Goal: Task Accomplishment & Management: Manage account settings

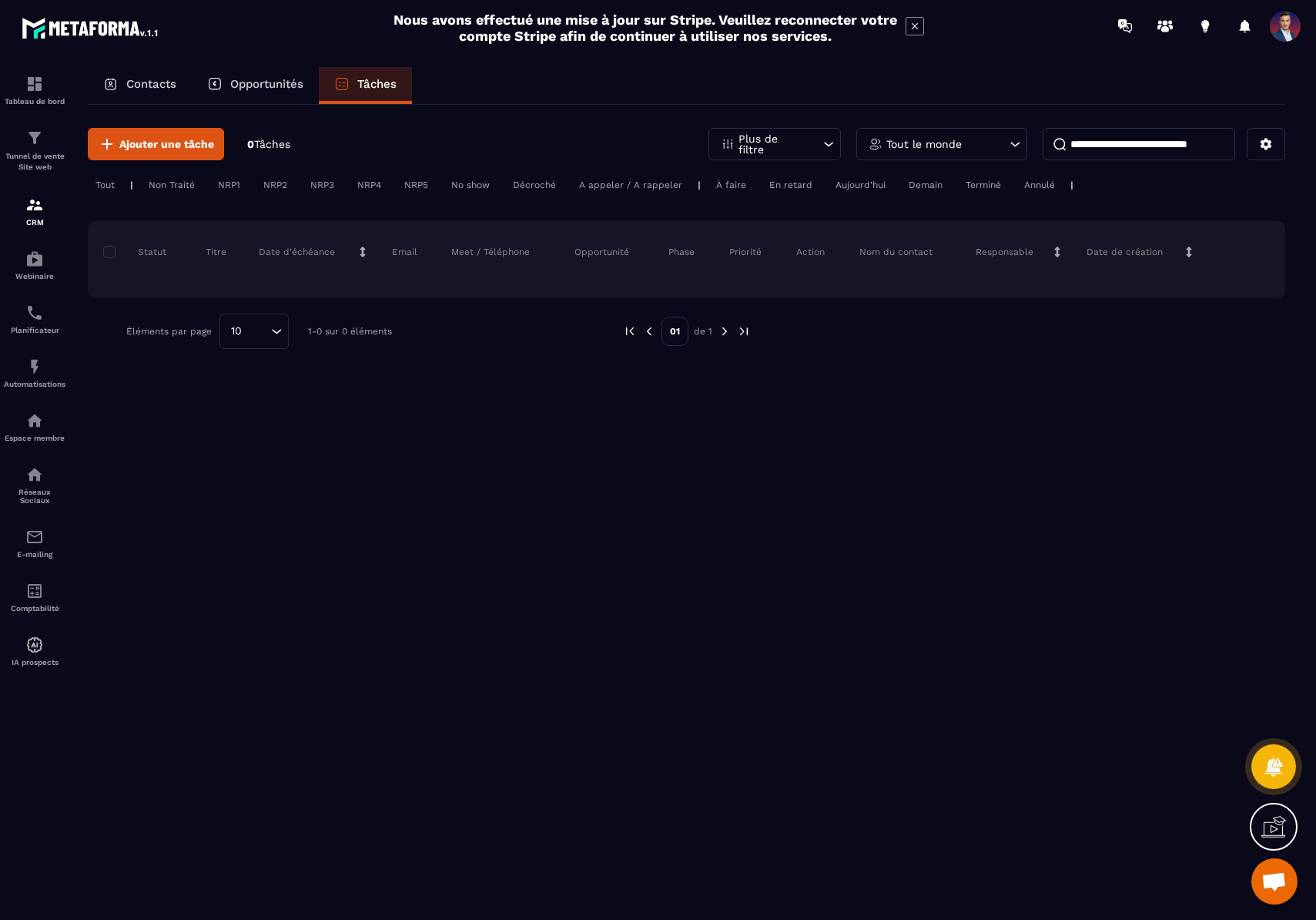
scroll to position [393, 0]
click at [147, 83] on p "Contacts" at bounding box center [151, 84] width 50 height 14
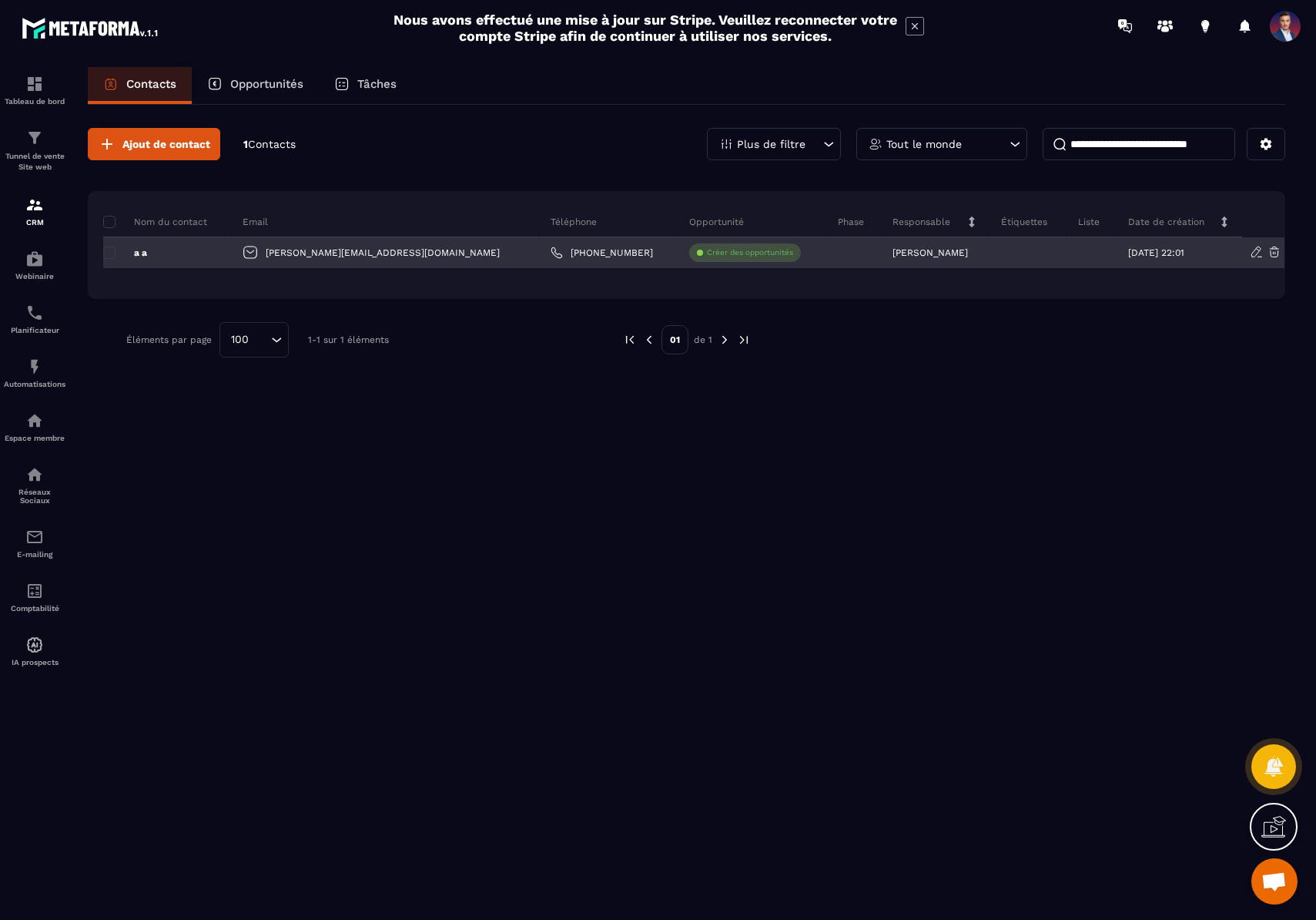
click at [1252, 250] on icon at bounding box center [1257, 252] width 14 height 14
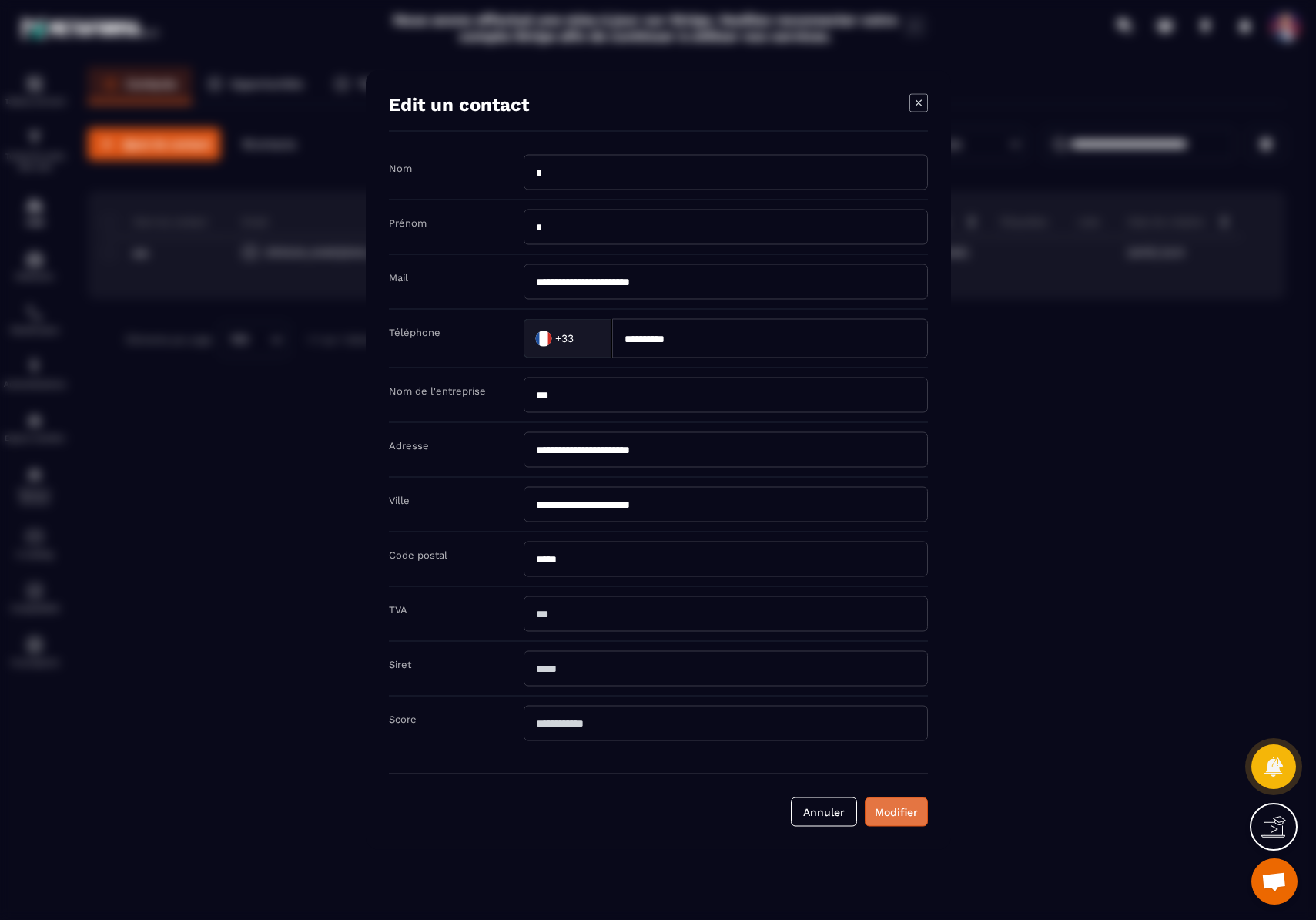
click at [903, 811] on button "Modifier" at bounding box center [896, 812] width 63 height 29
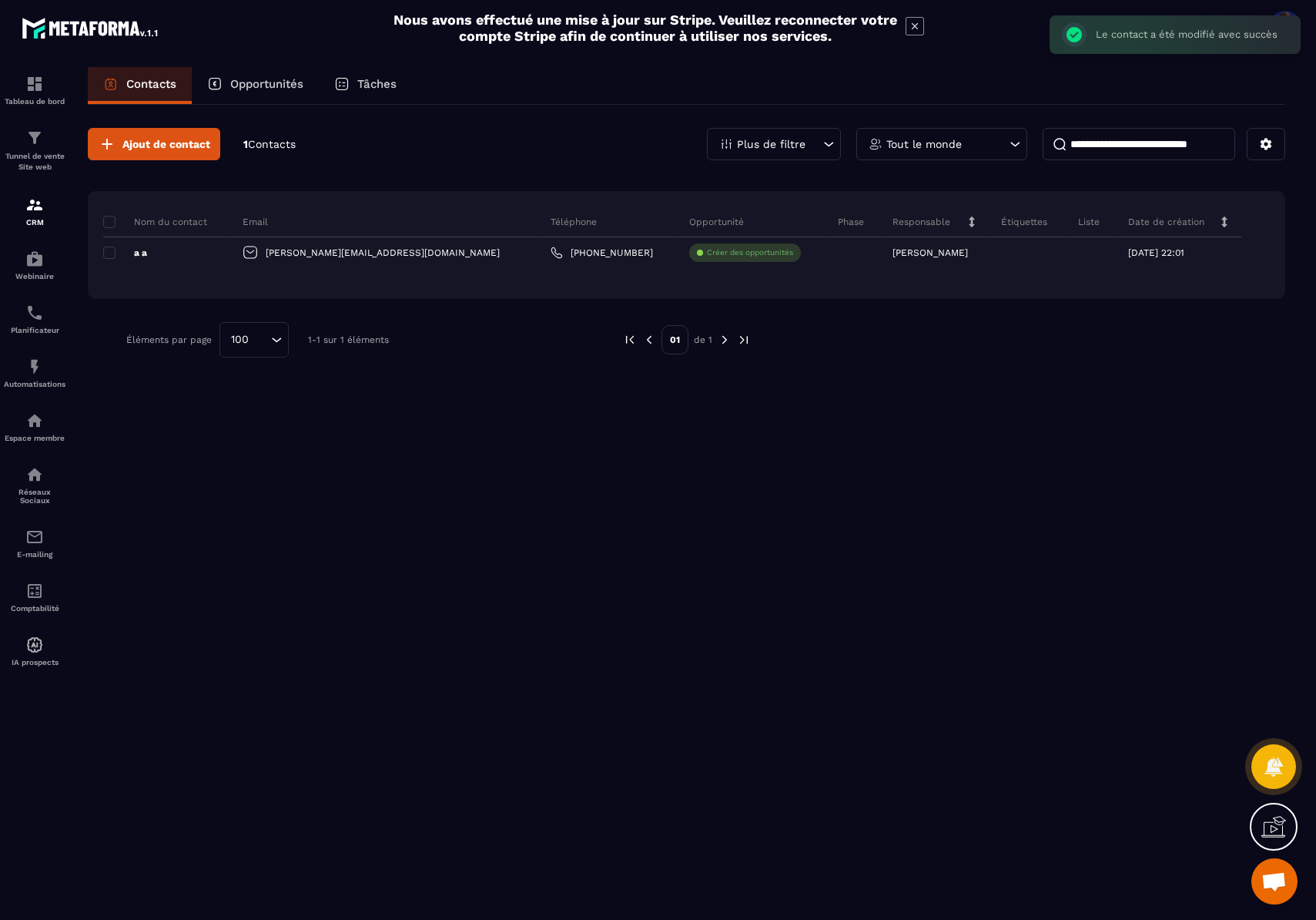
click at [937, 139] on p "Tout le monde" at bounding box center [924, 143] width 76 height 11
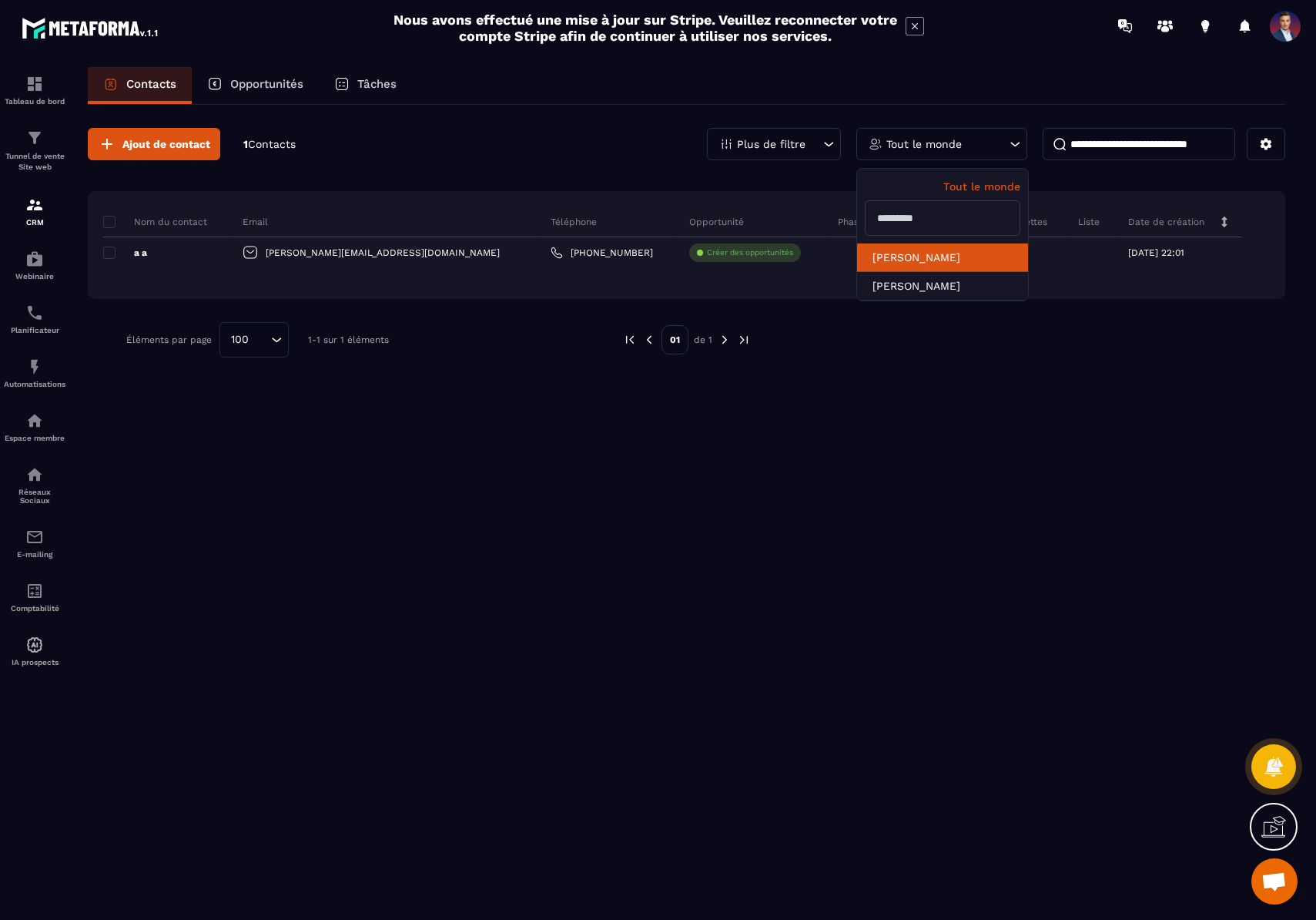
click at [940, 259] on li "[PERSON_NAME]" at bounding box center [942, 257] width 171 height 28
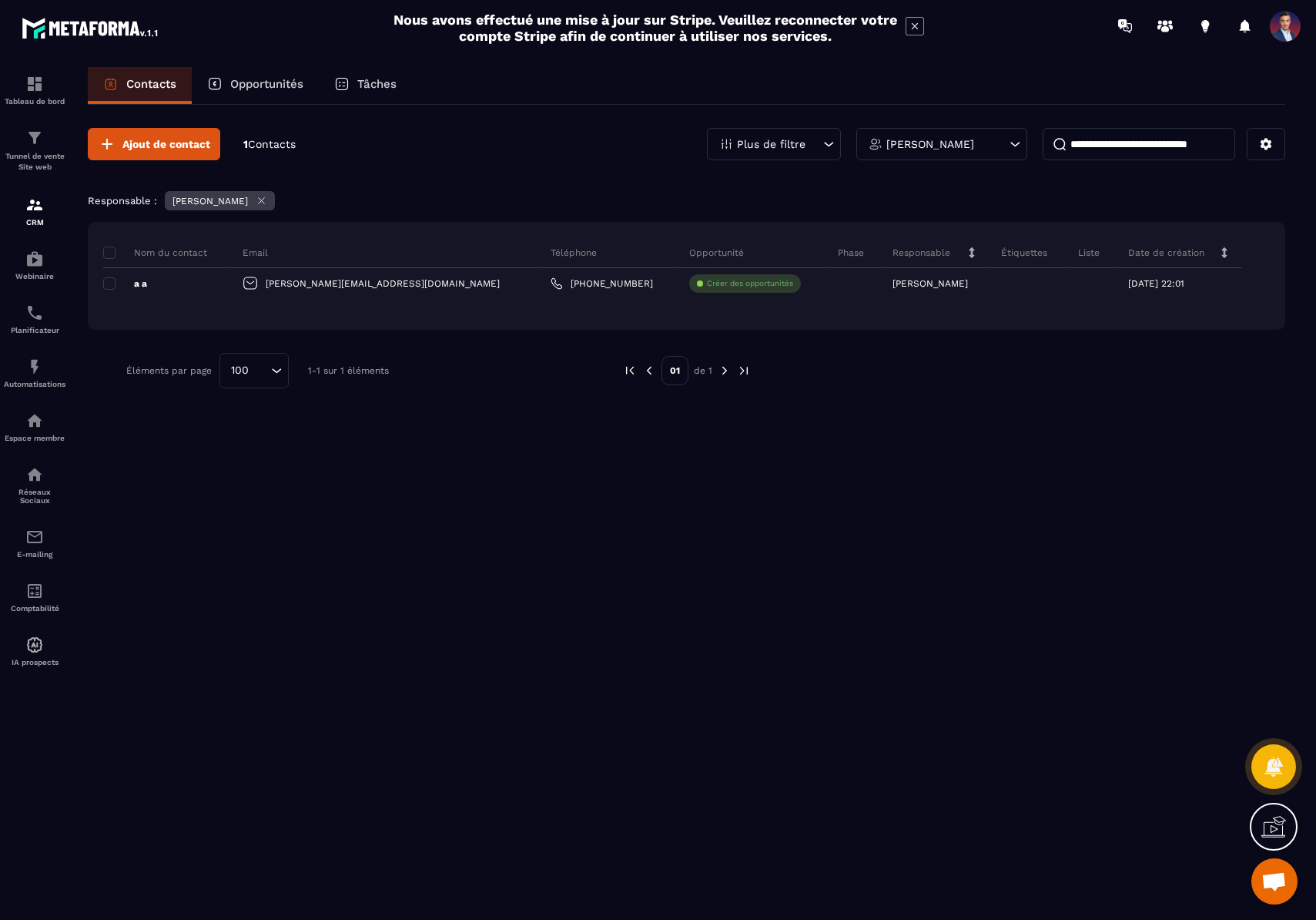
click at [976, 149] on div "[PERSON_NAME]" at bounding box center [942, 143] width 171 height 32
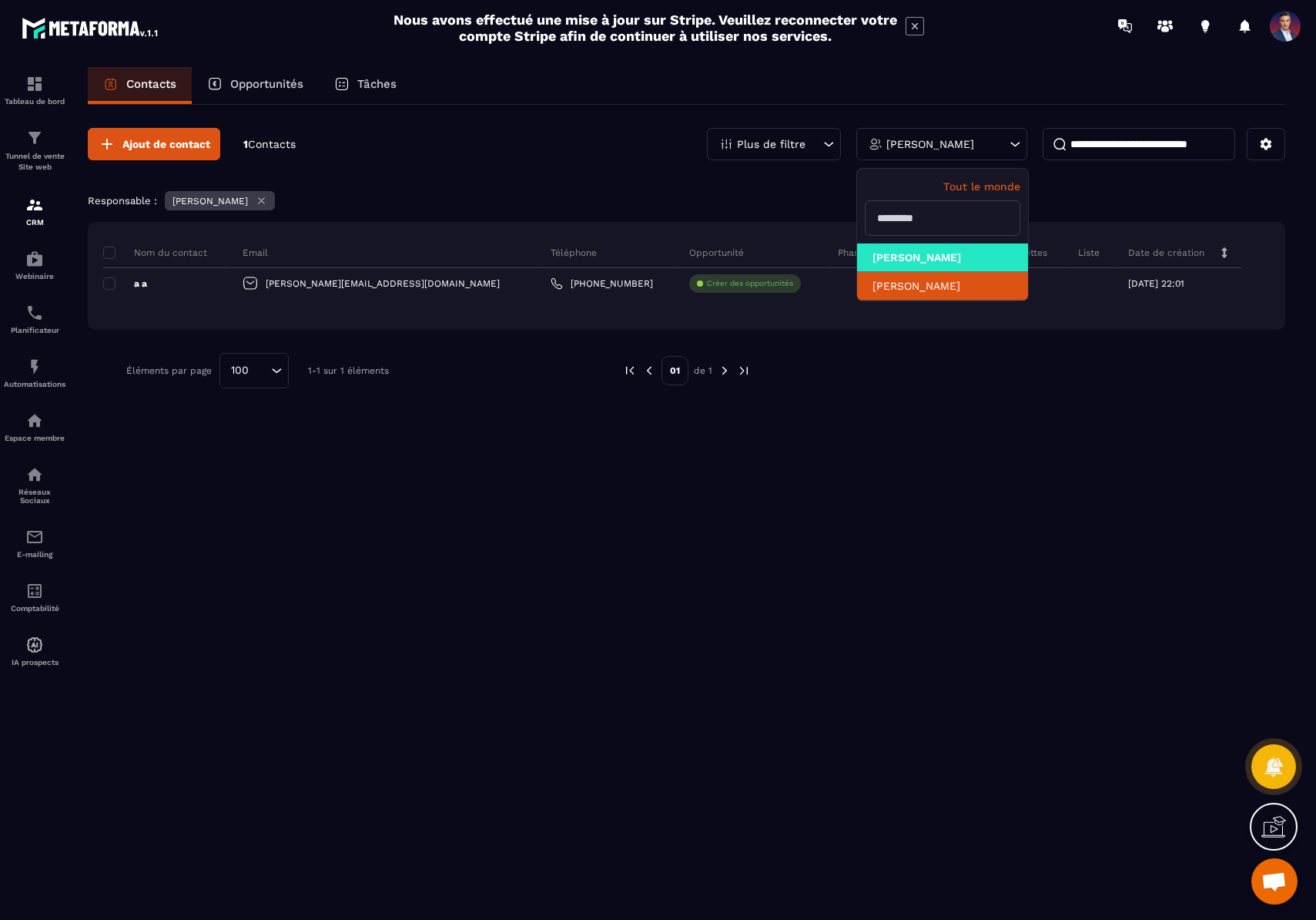
click at [947, 289] on li "[PERSON_NAME]" at bounding box center [942, 285] width 171 height 28
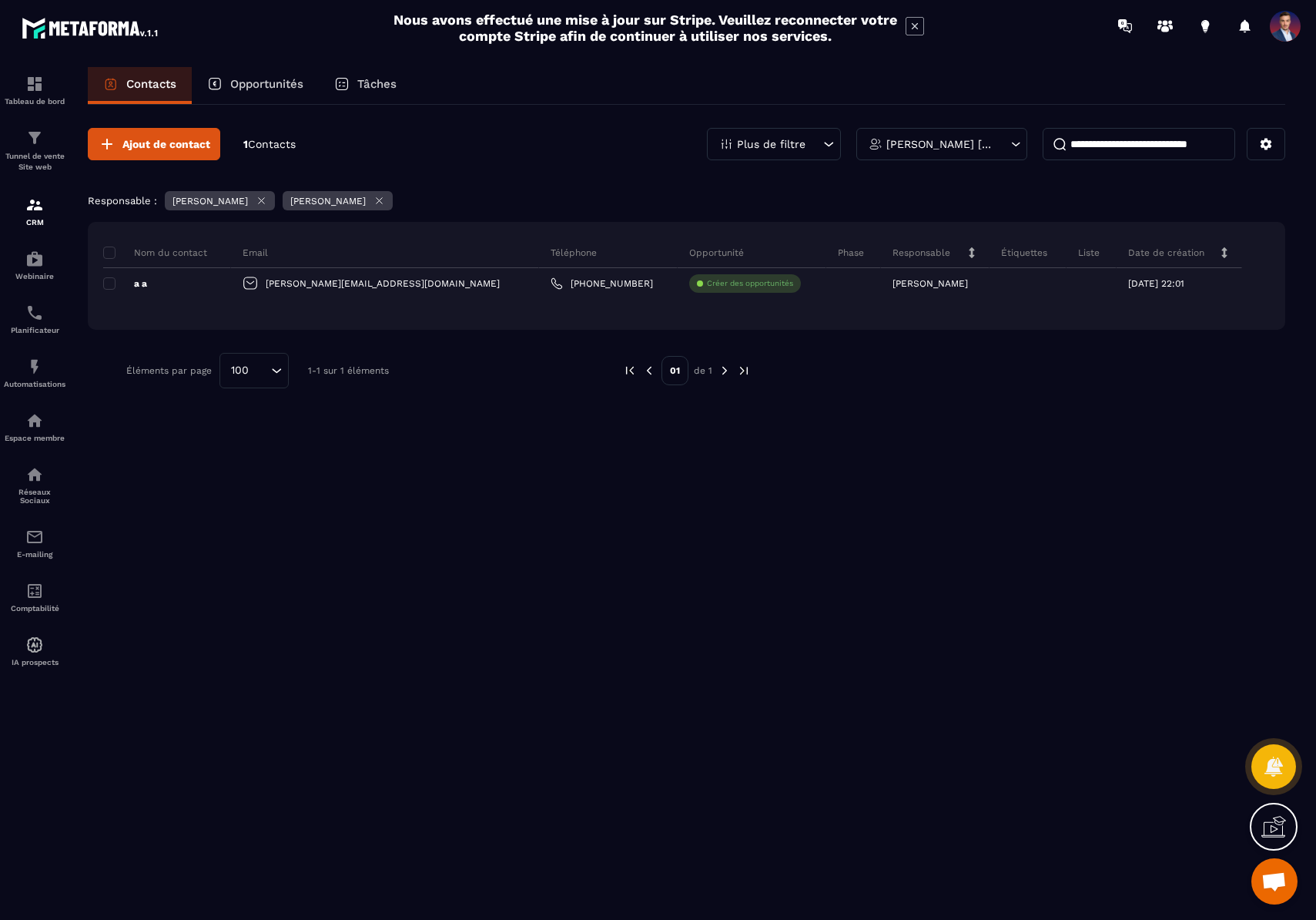
click at [259, 199] on icon at bounding box center [262, 201] width 6 height 6
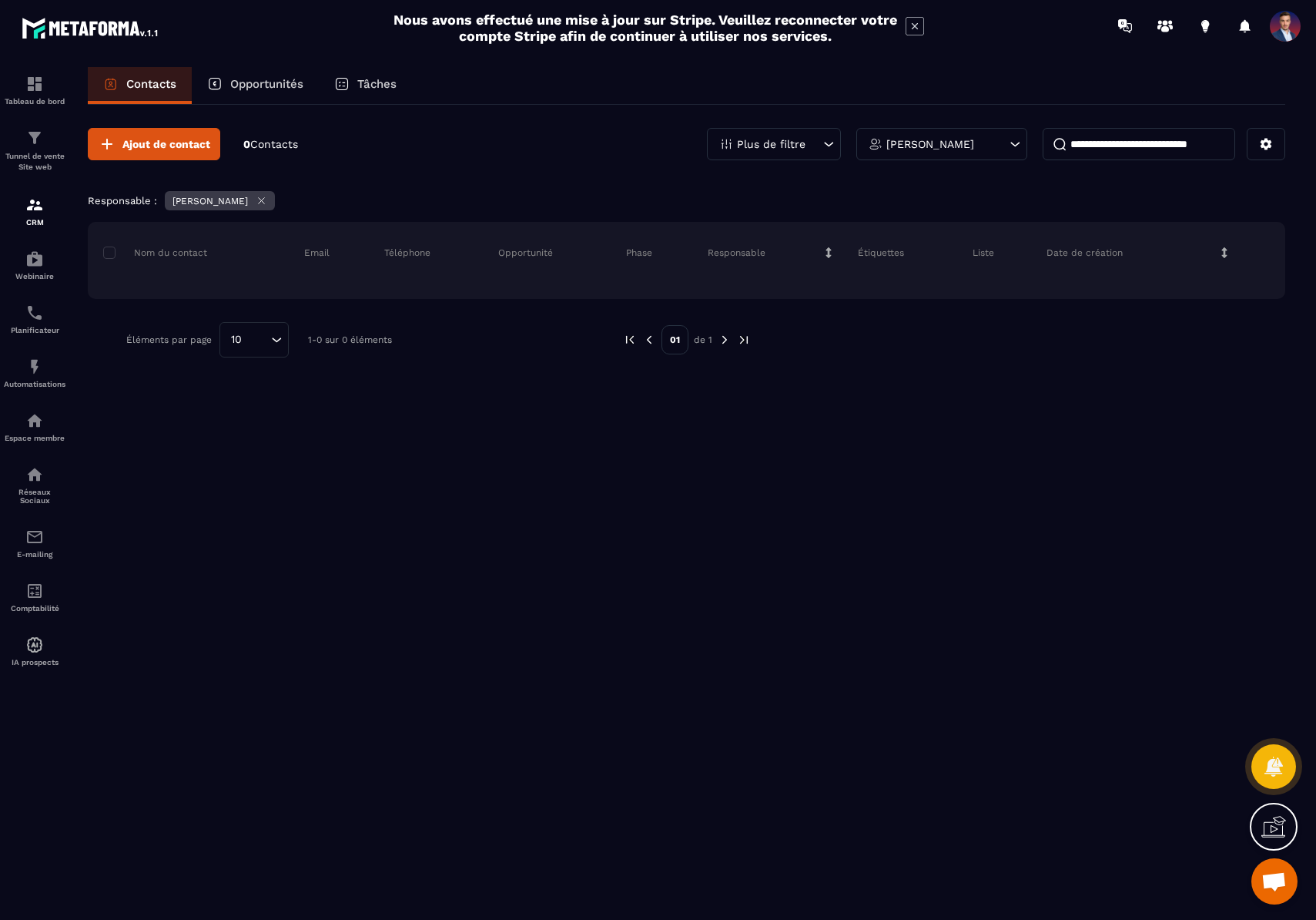
click at [256, 203] on icon at bounding box center [262, 201] width 12 height 12
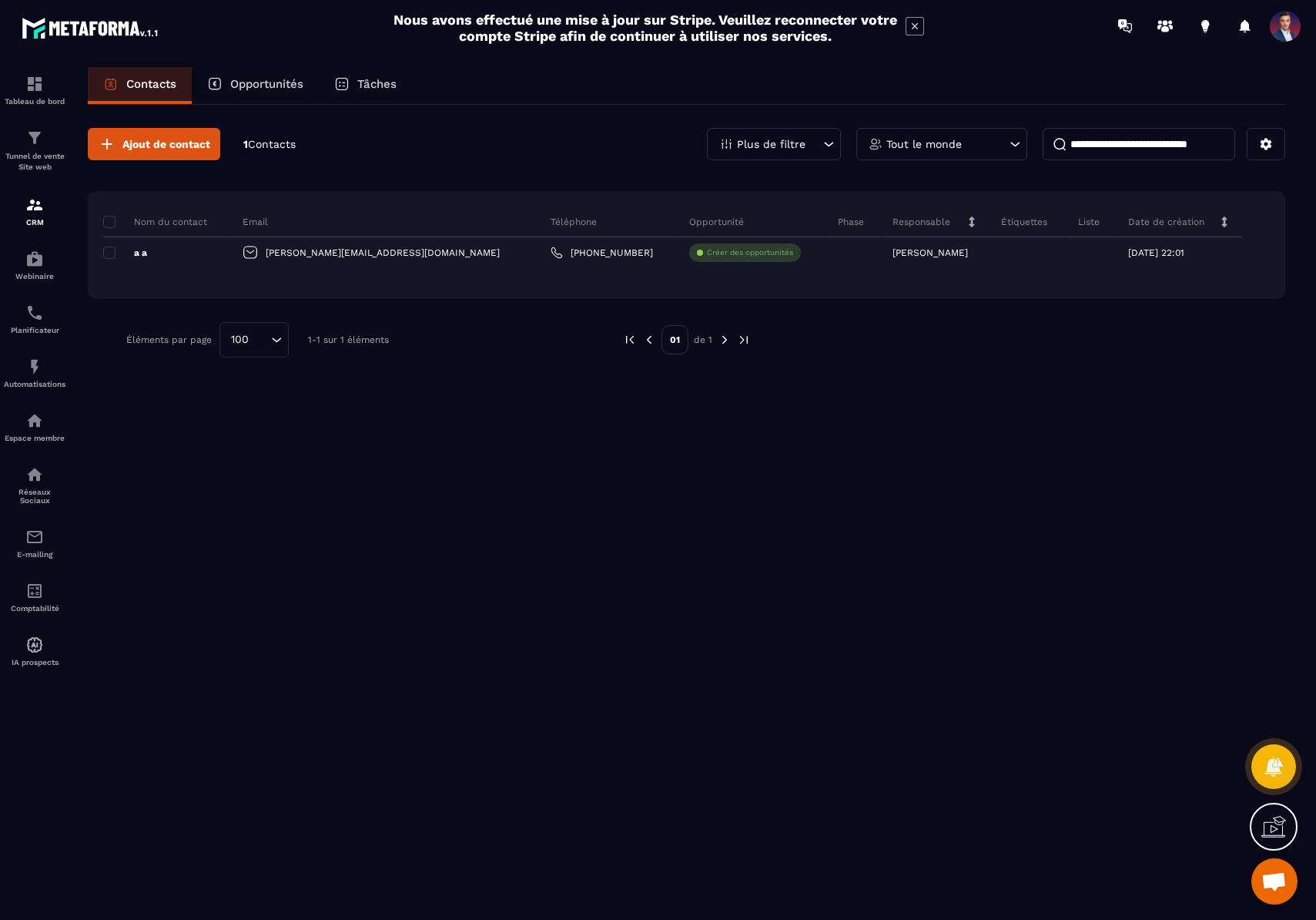
click at [810, 131] on div "Plus de filtre" at bounding box center [774, 143] width 134 height 32
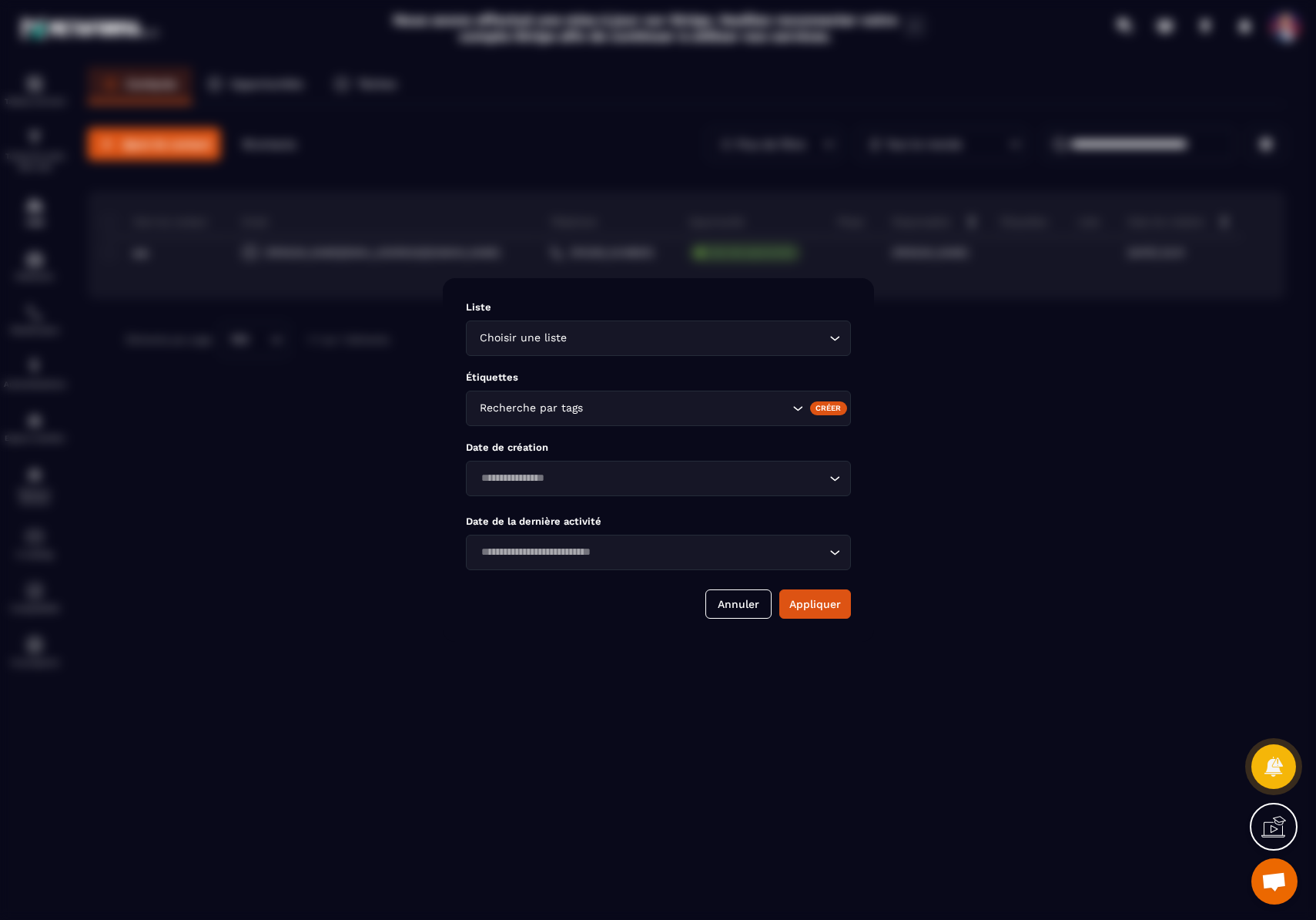
click at [1061, 460] on div "Modal window" at bounding box center [658, 460] width 1316 height 920
click at [760, 602] on button "Annuler" at bounding box center [739, 604] width 67 height 29
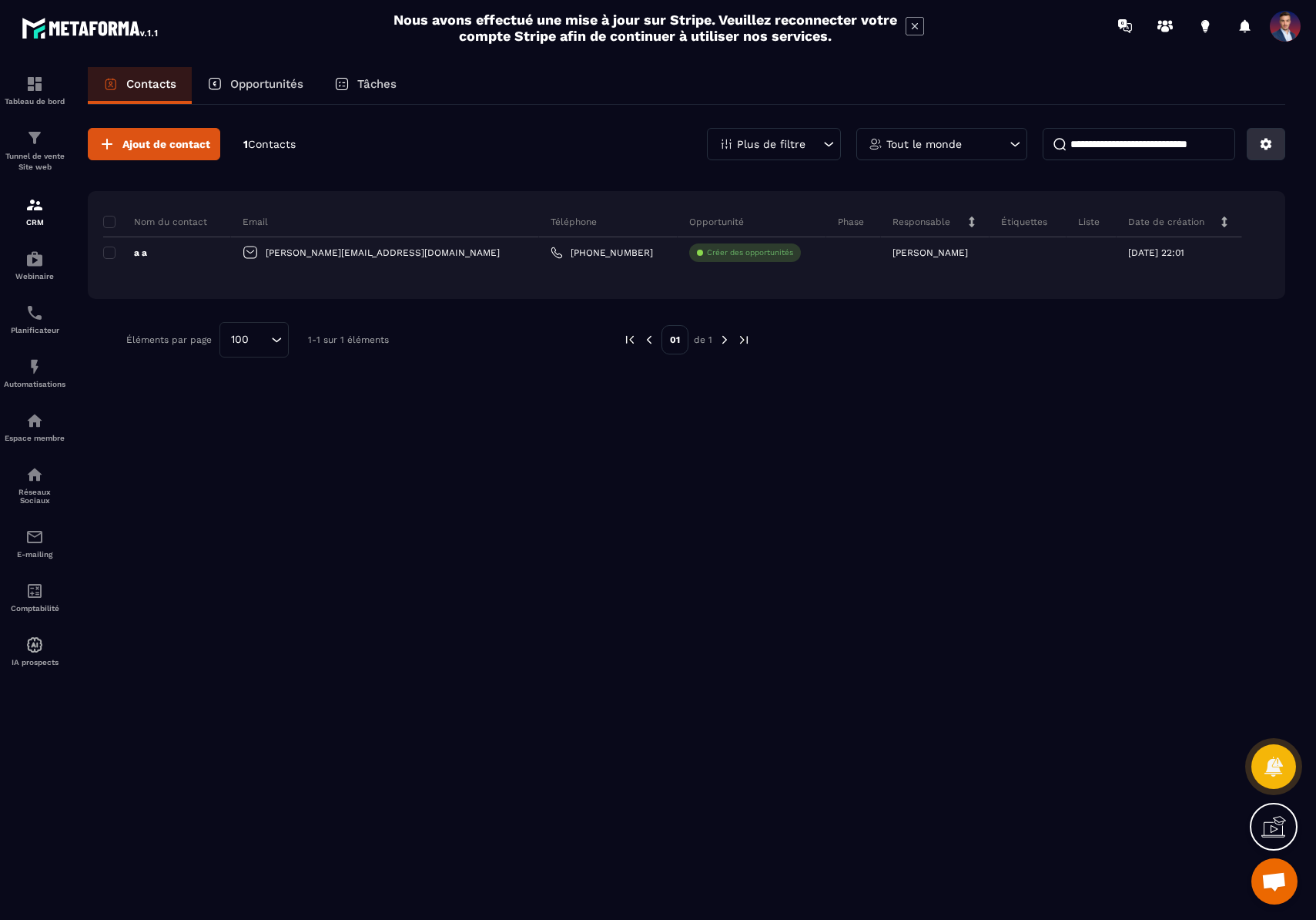
click at [1264, 145] on icon at bounding box center [1267, 144] width 12 height 12
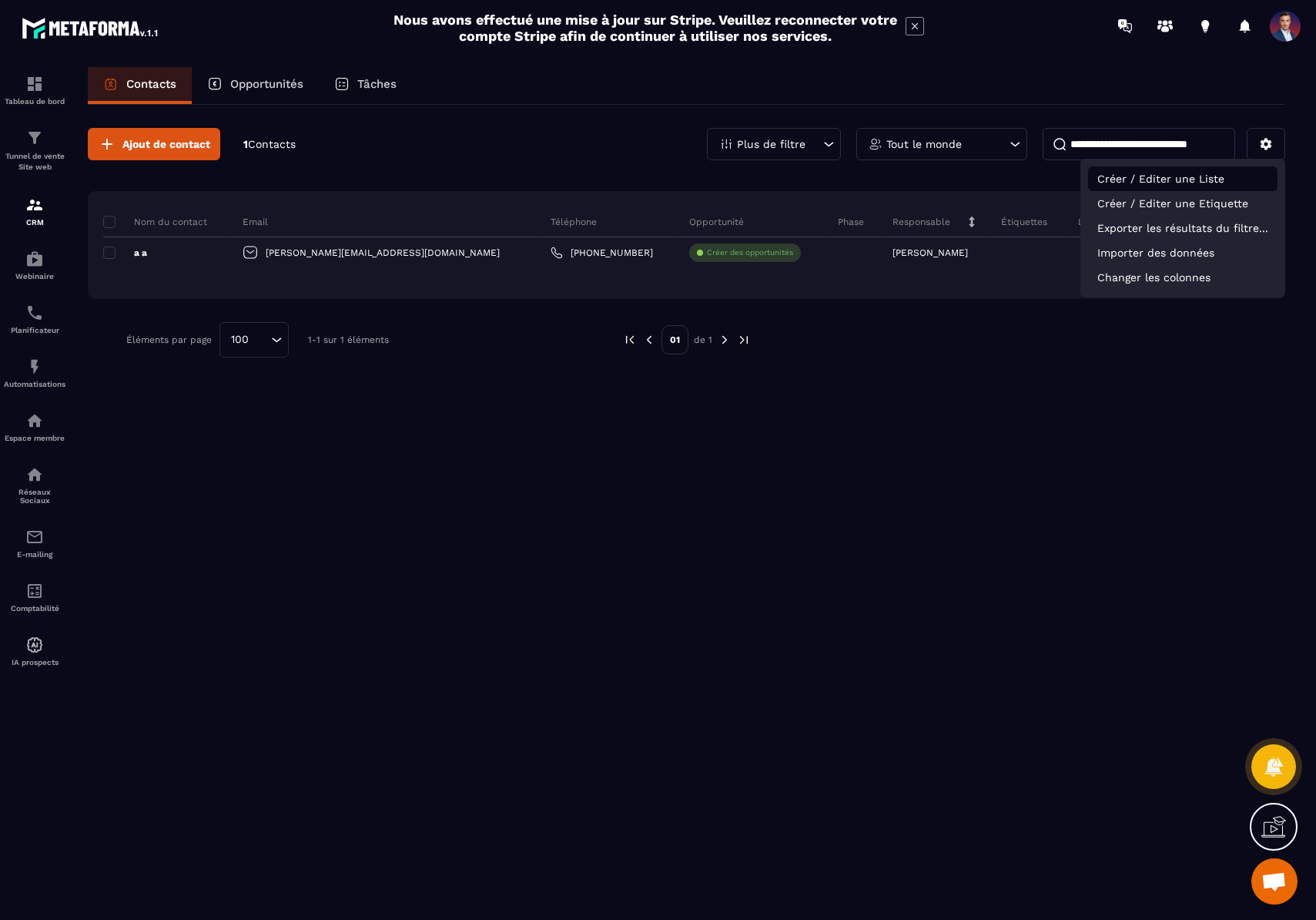
click at [1247, 180] on p "Créer / Editer une Liste" at bounding box center [1183, 179] width 189 height 25
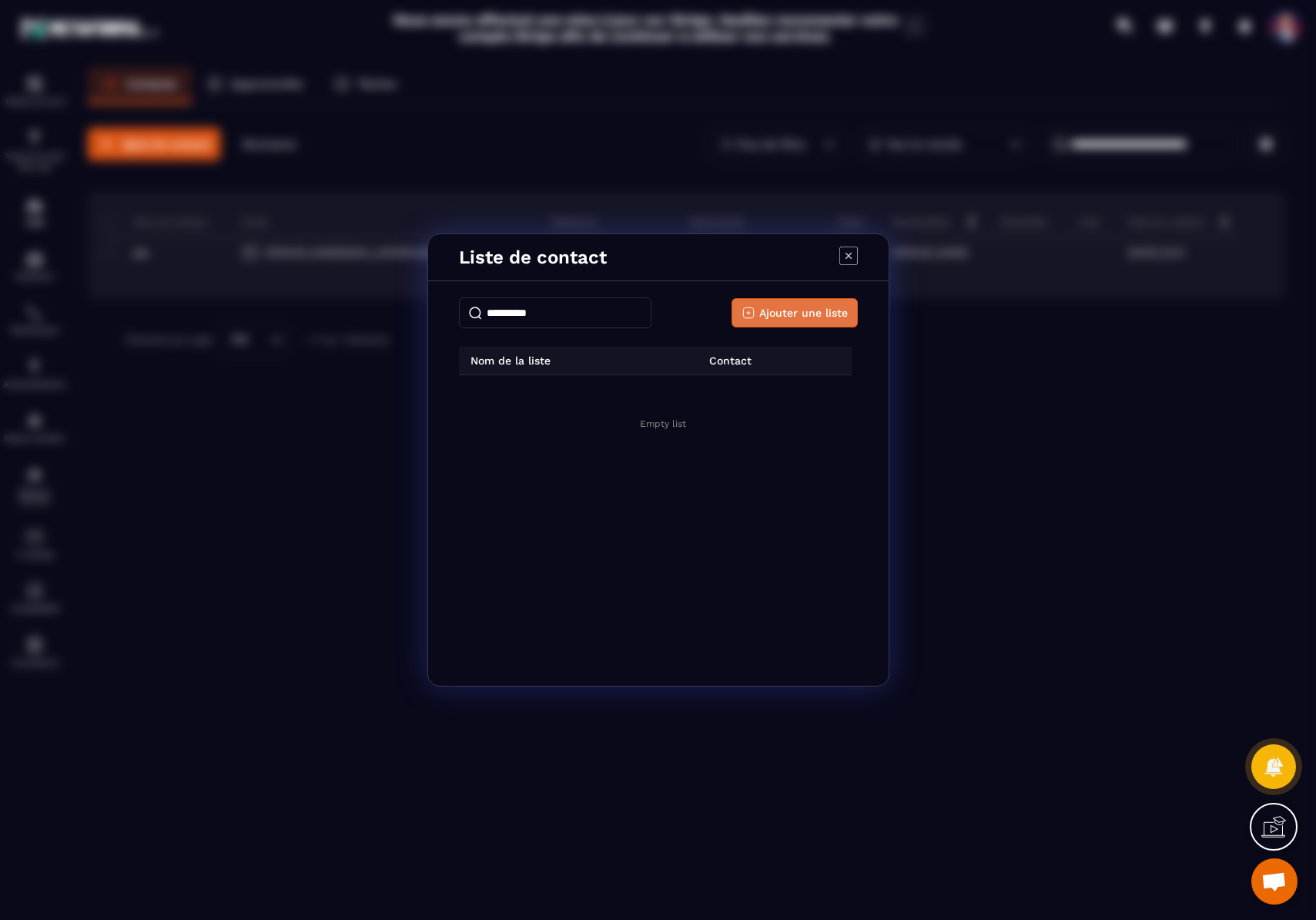
click at [801, 311] on span "Ajouter une liste" at bounding box center [804, 313] width 88 height 16
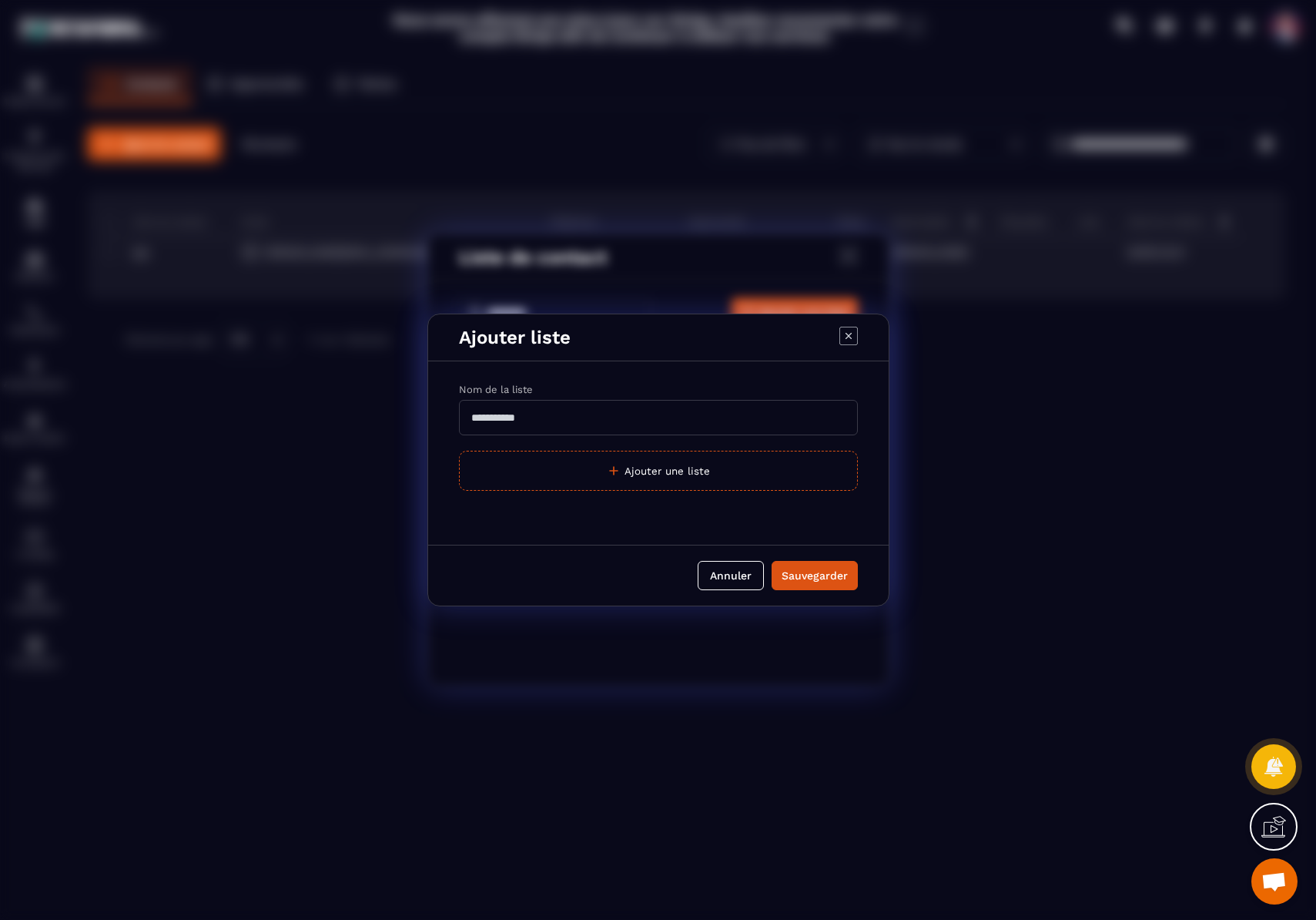
click at [580, 426] on input "Modal window" at bounding box center [658, 418] width 399 height 35
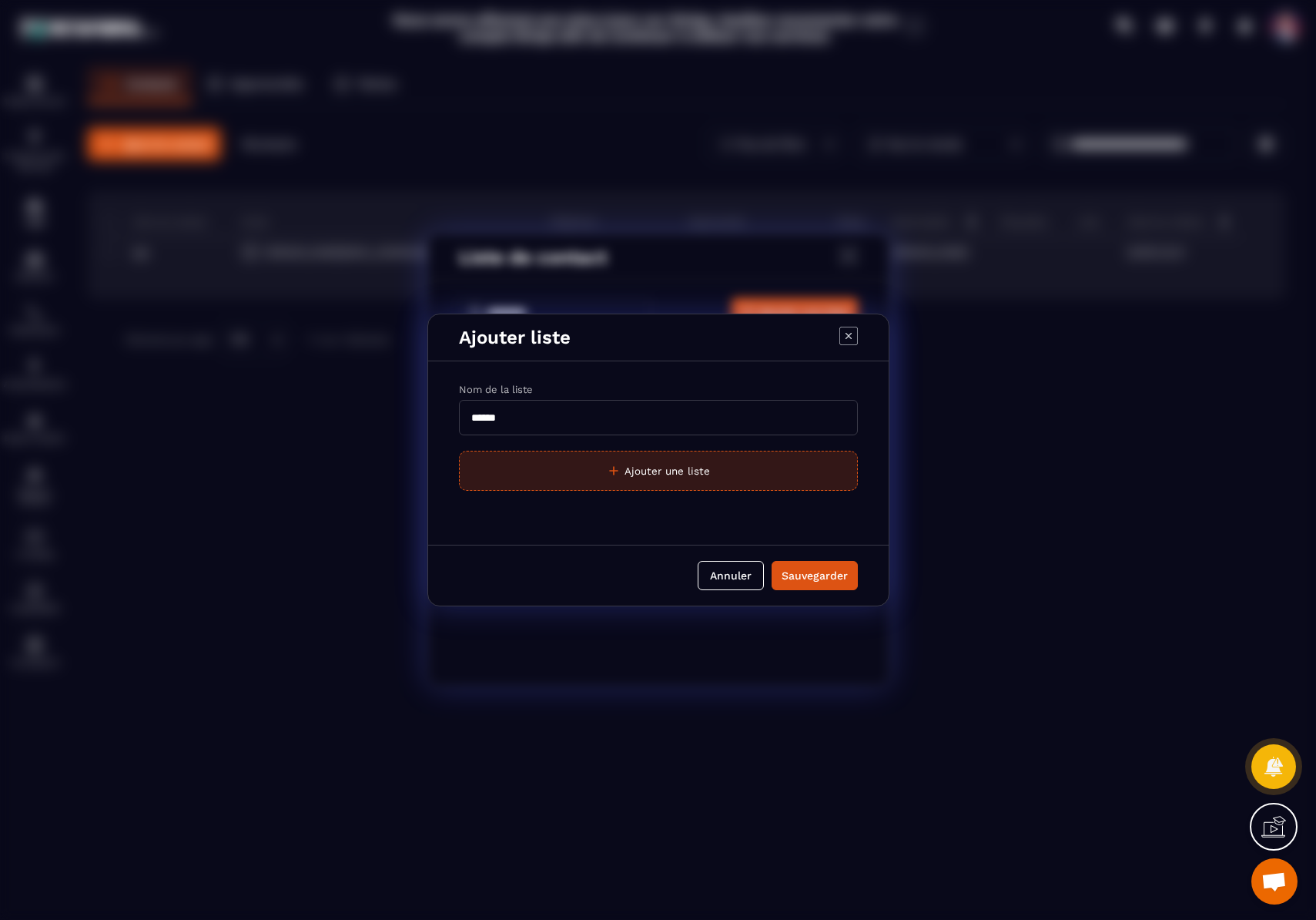
click at [693, 455] on button "Ajouter une liste" at bounding box center [658, 471] width 399 height 40
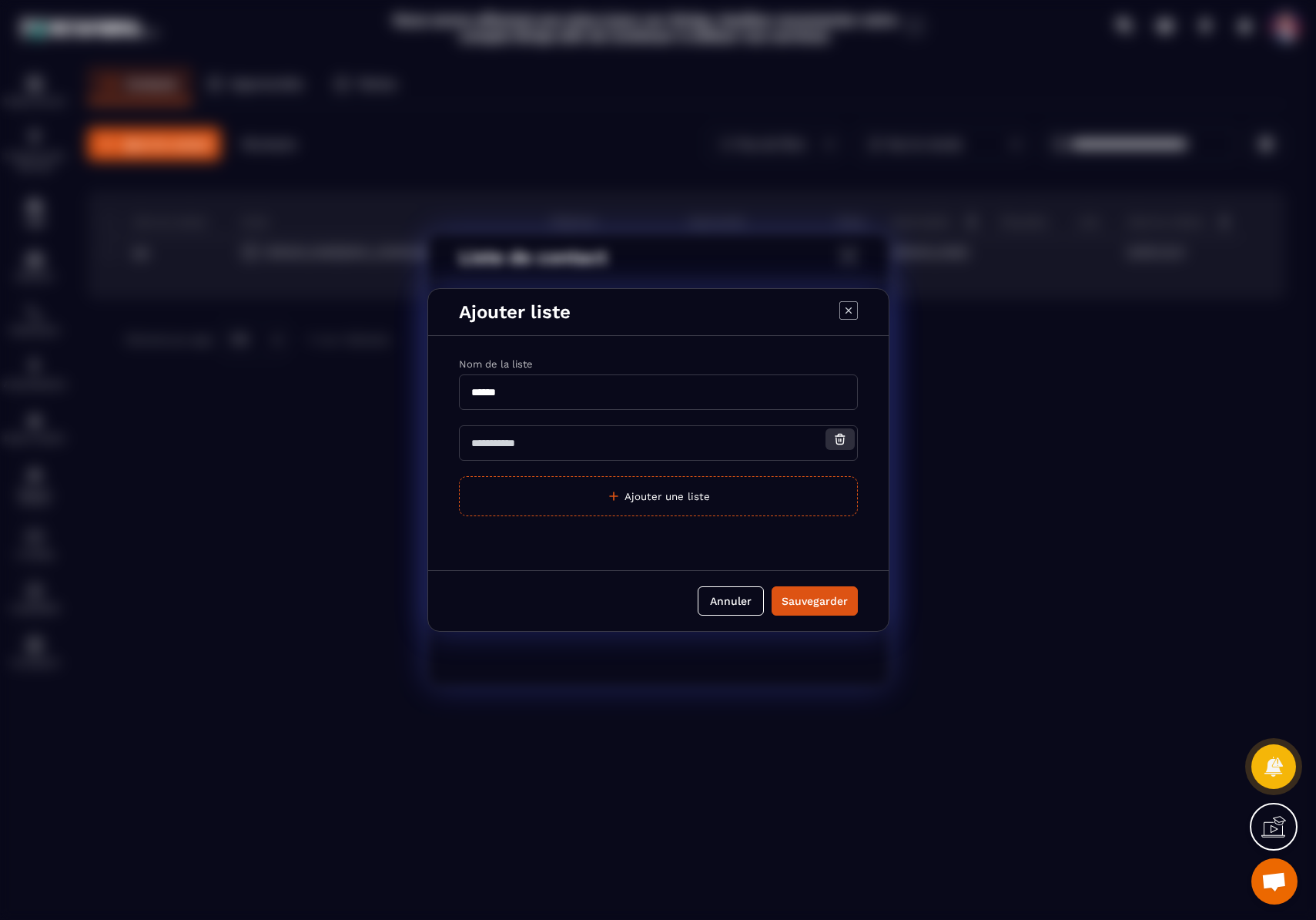
click at [848, 443] on button "Modal window" at bounding box center [840, 439] width 29 height 22
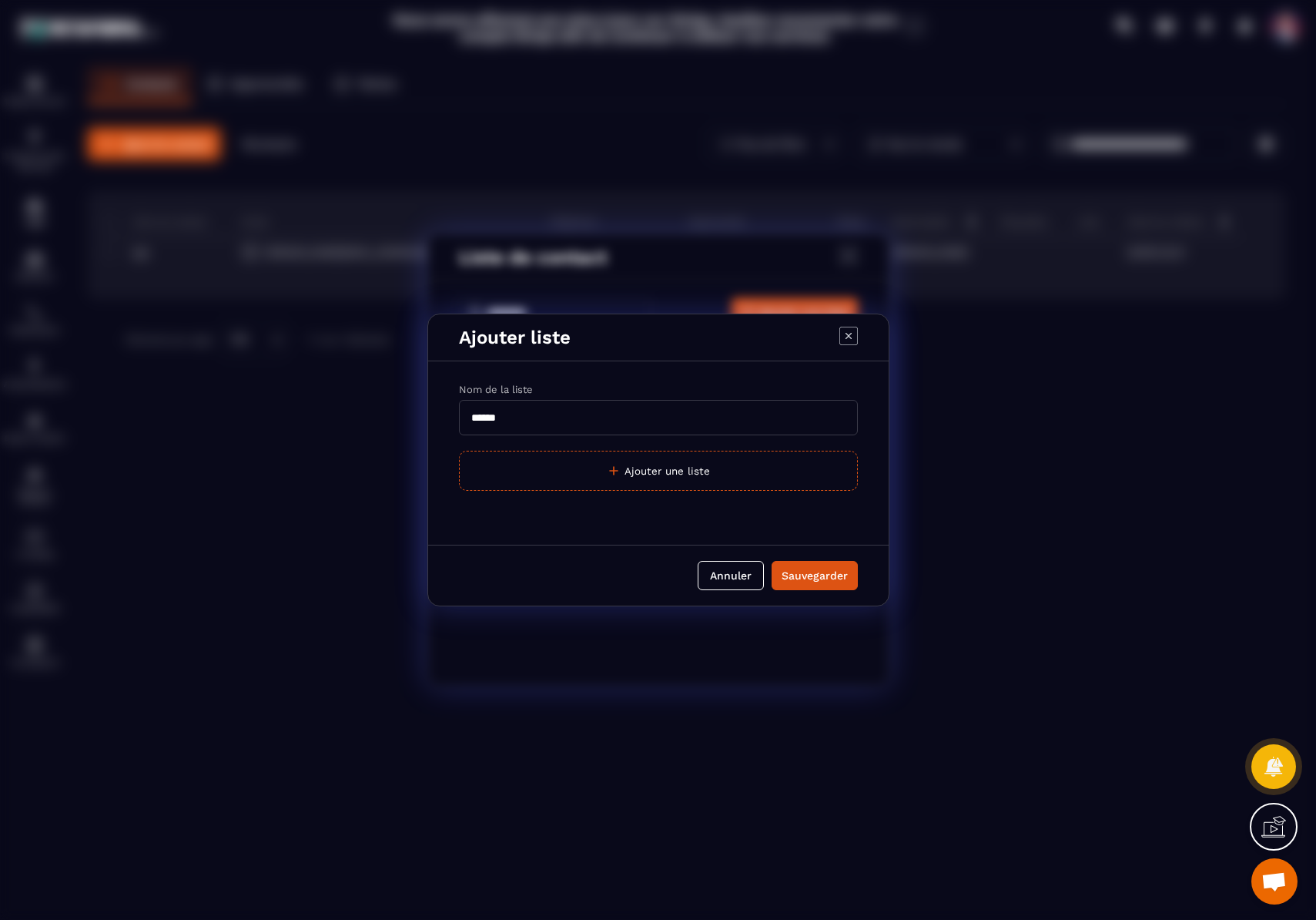
click at [591, 414] on input "******" at bounding box center [658, 418] width 399 height 35
type input "*******"
click at [832, 570] on div "Sauvegarder" at bounding box center [815, 576] width 67 height 16
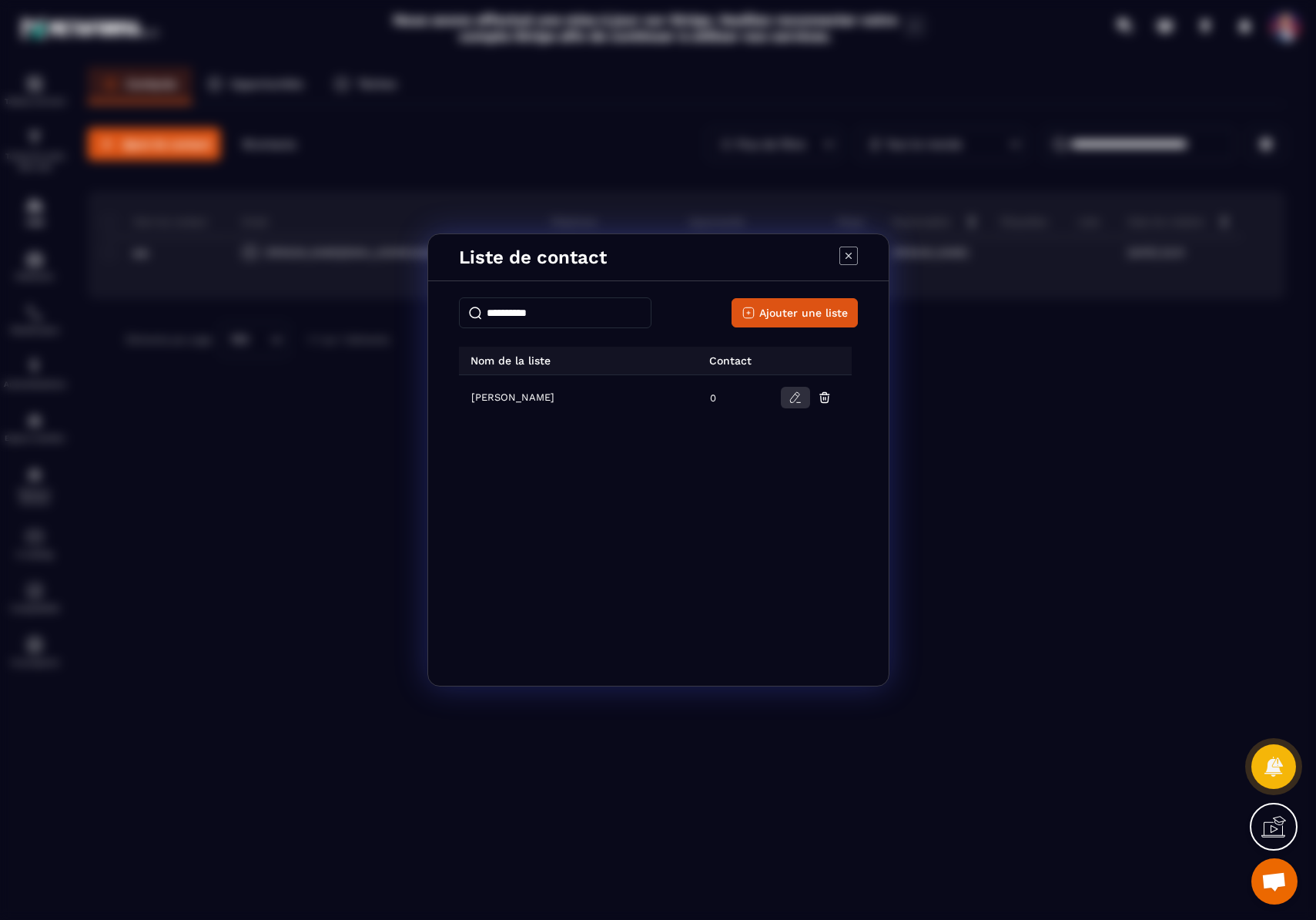
click at [801, 398] on icon "Modal window" at bounding box center [795, 397] width 14 height 14
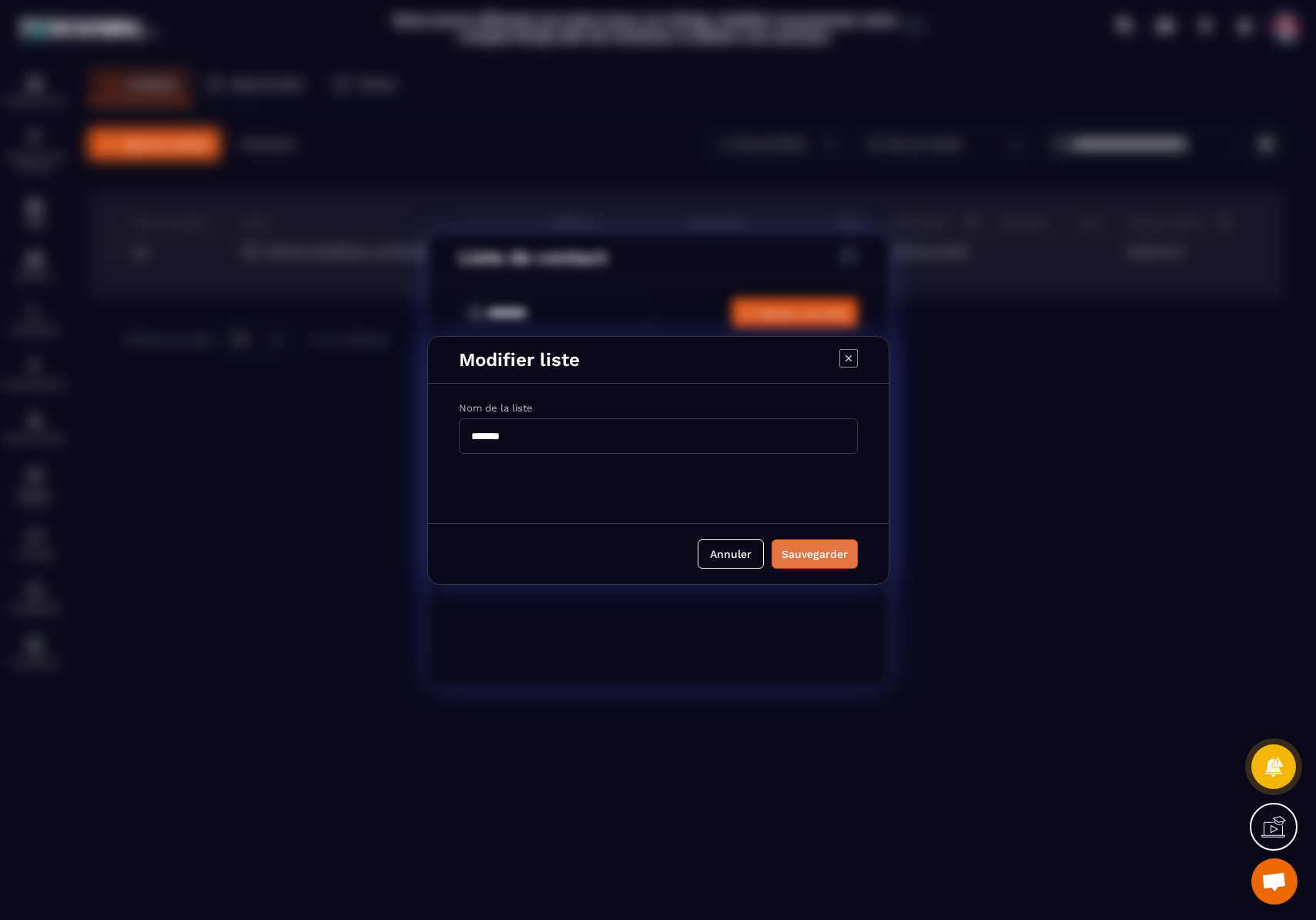
click at [831, 555] on div "Sauvegarder" at bounding box center [815, 554] width 67 height 16
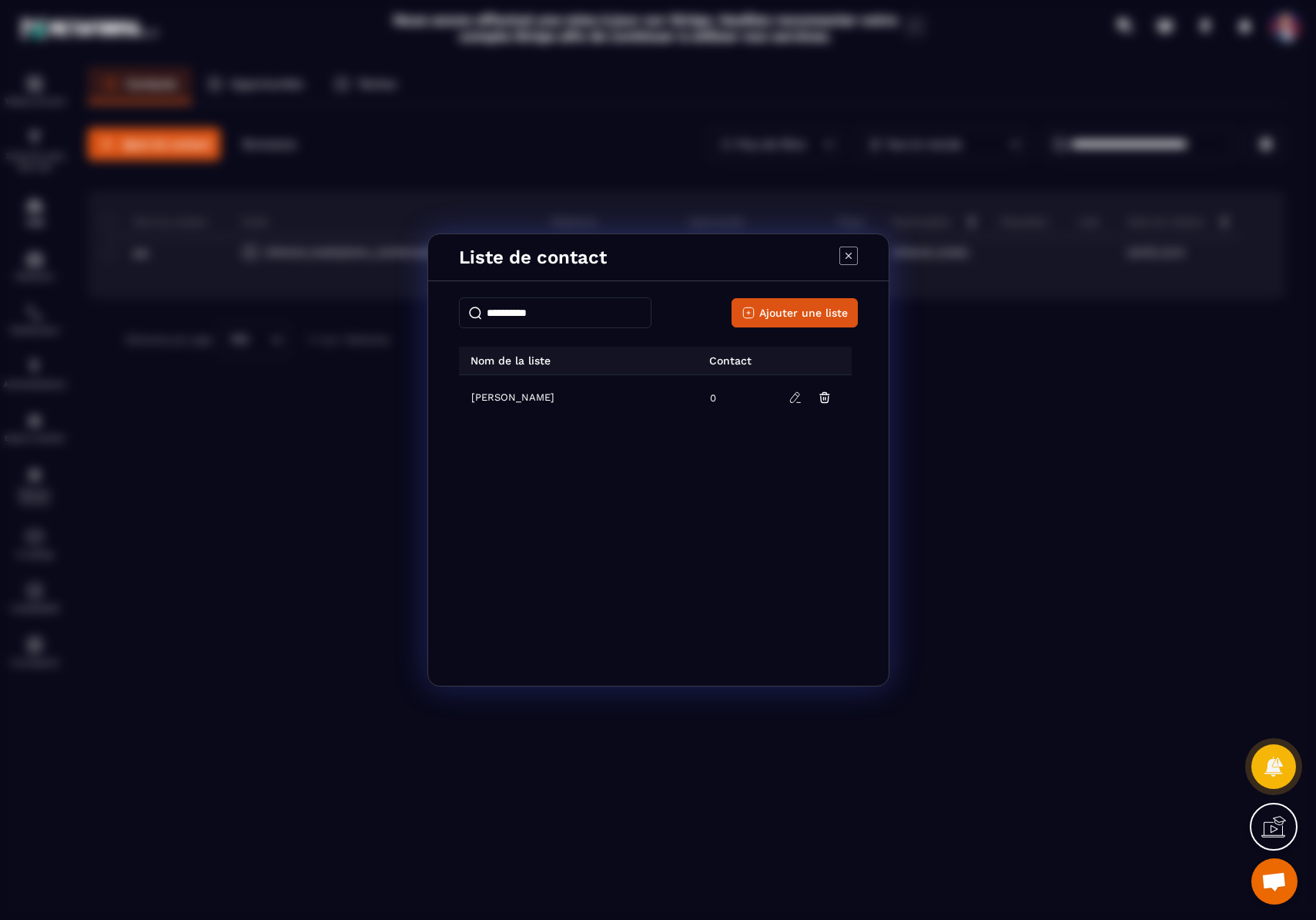
click at [852, 258] on icon "Modal window" at bounding box center [848, 255] width 19 height 19
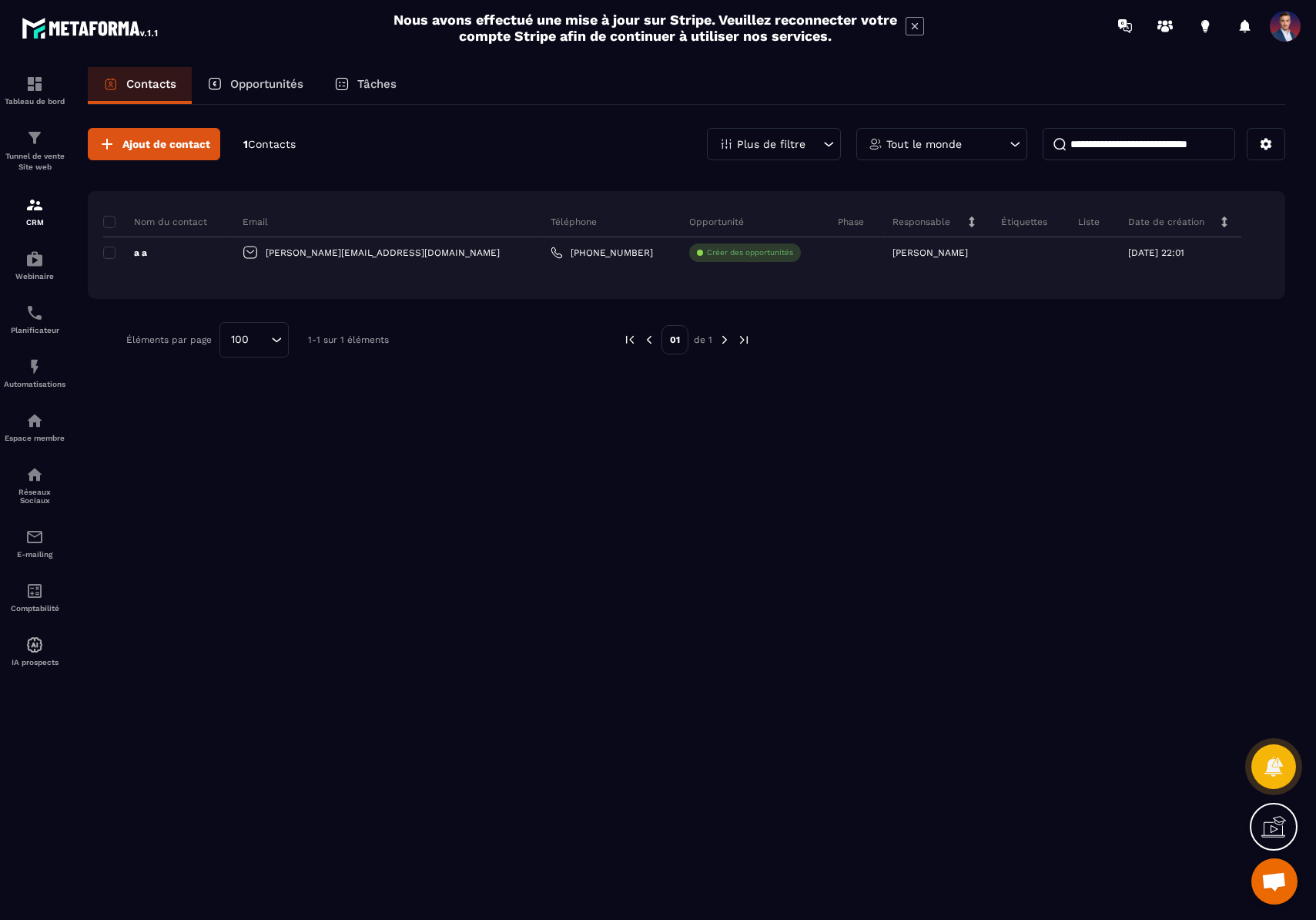
click at [953, 151] on div "Tout le monde" at bounding box center [942, 143] width 171 height 32
click at [1134, 138] on input at bounding box center [1139, 143] width 192 height 32
click at [1265, 154] on button at bounding box center [1266, 143] width 38 height 32
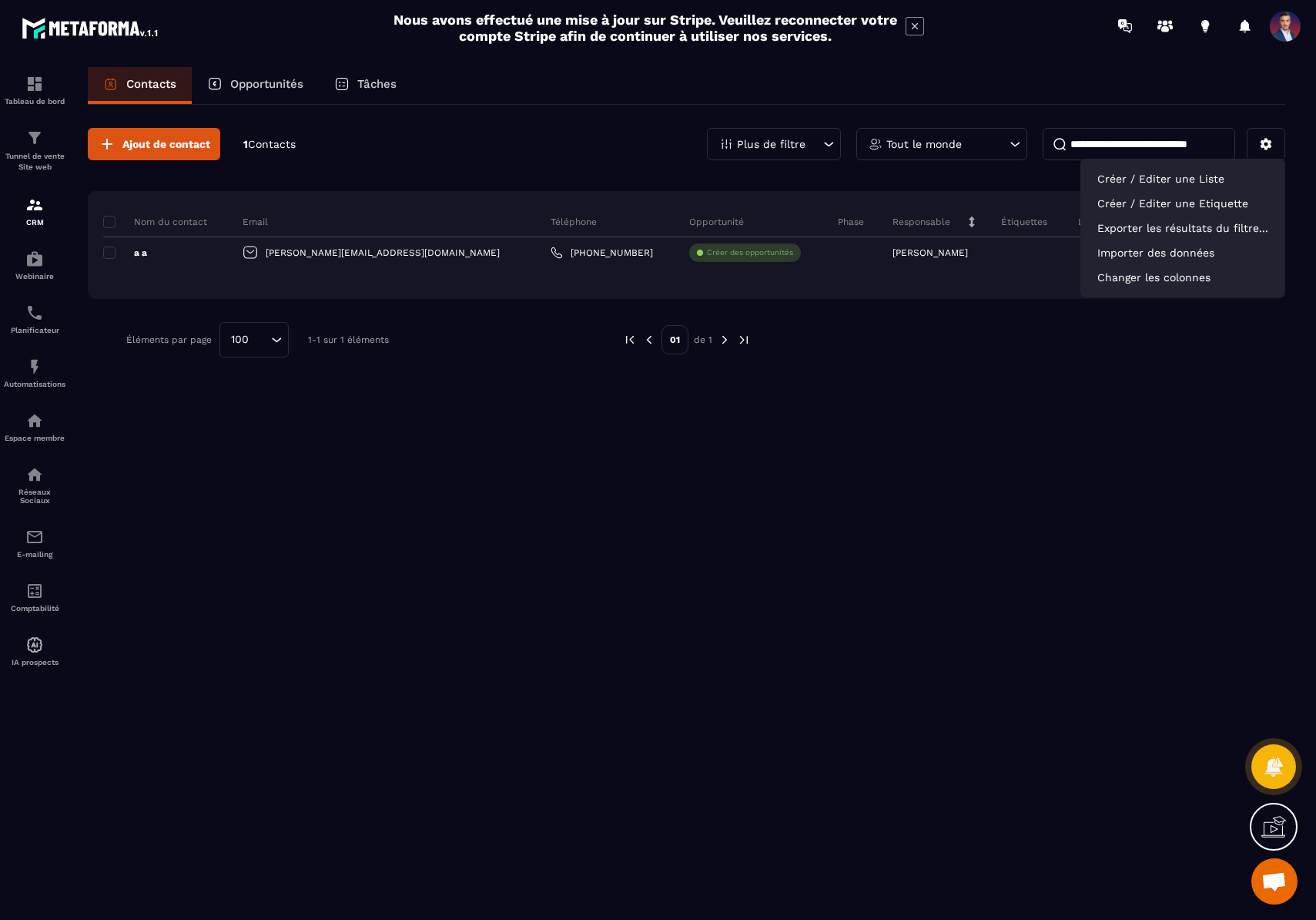
click at [884, 400] on div "Ajout de contact 1 Contacts Plus de filtre Tout le monde Créer / Editer une Lis…" at bounding box center [686, 511] width 1197 height 813
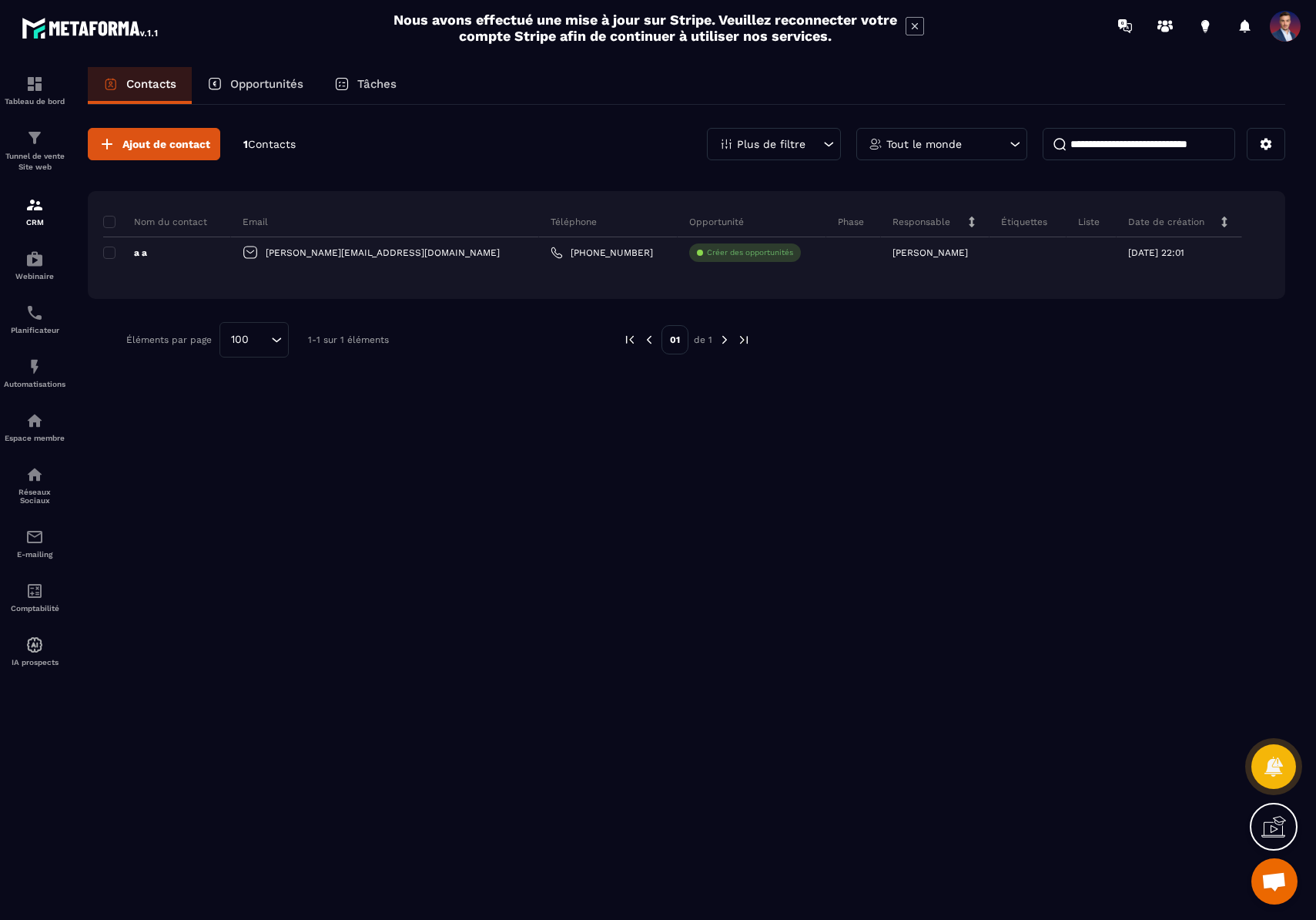
click at [280, 148] on span "Contacts" at bounding box center [272, 144] width 48 height 13
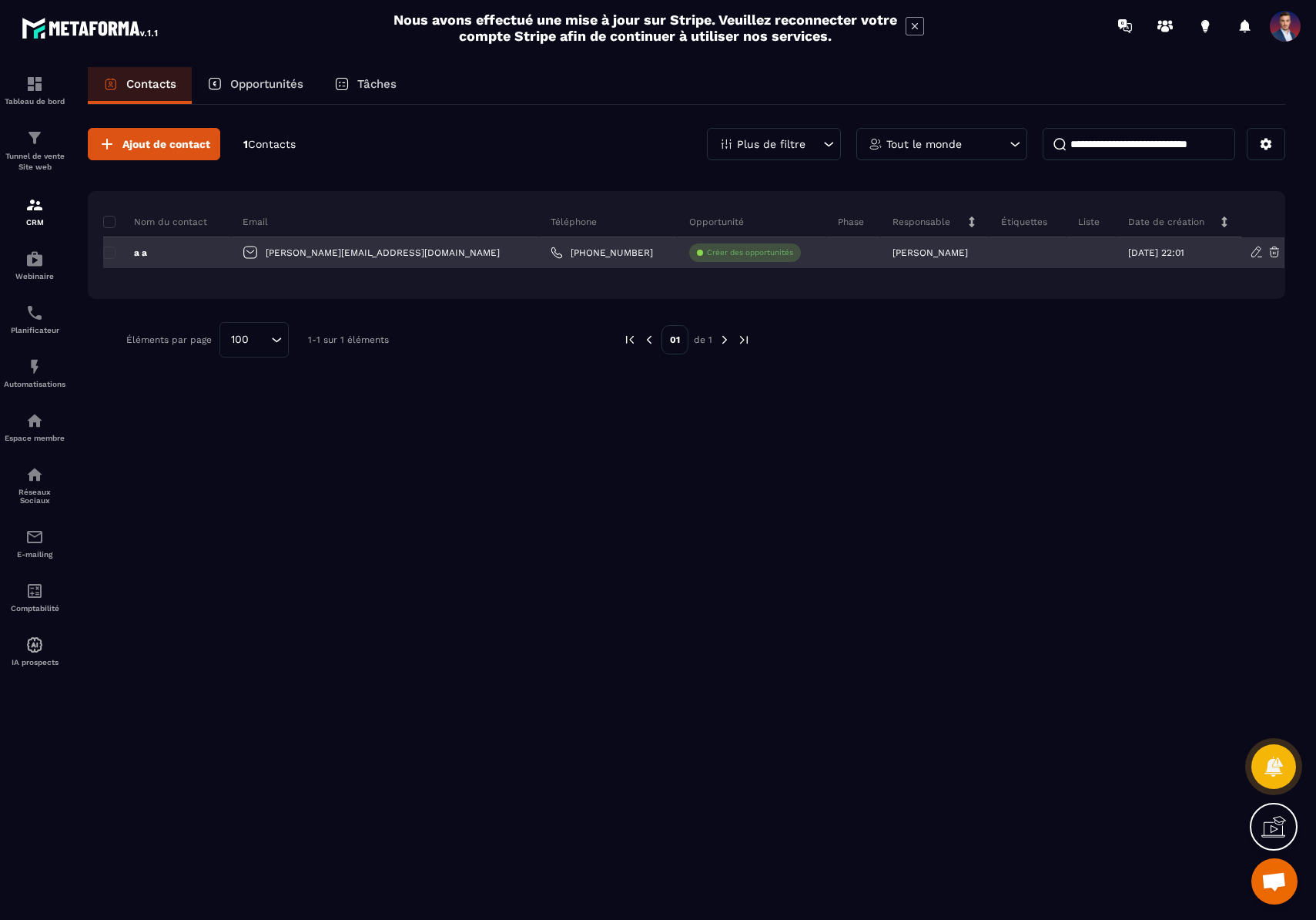
click at [184, 253] on div "a a" at bounding box center [167, 252] width 127 height 30
